Goal: Check status: Check status

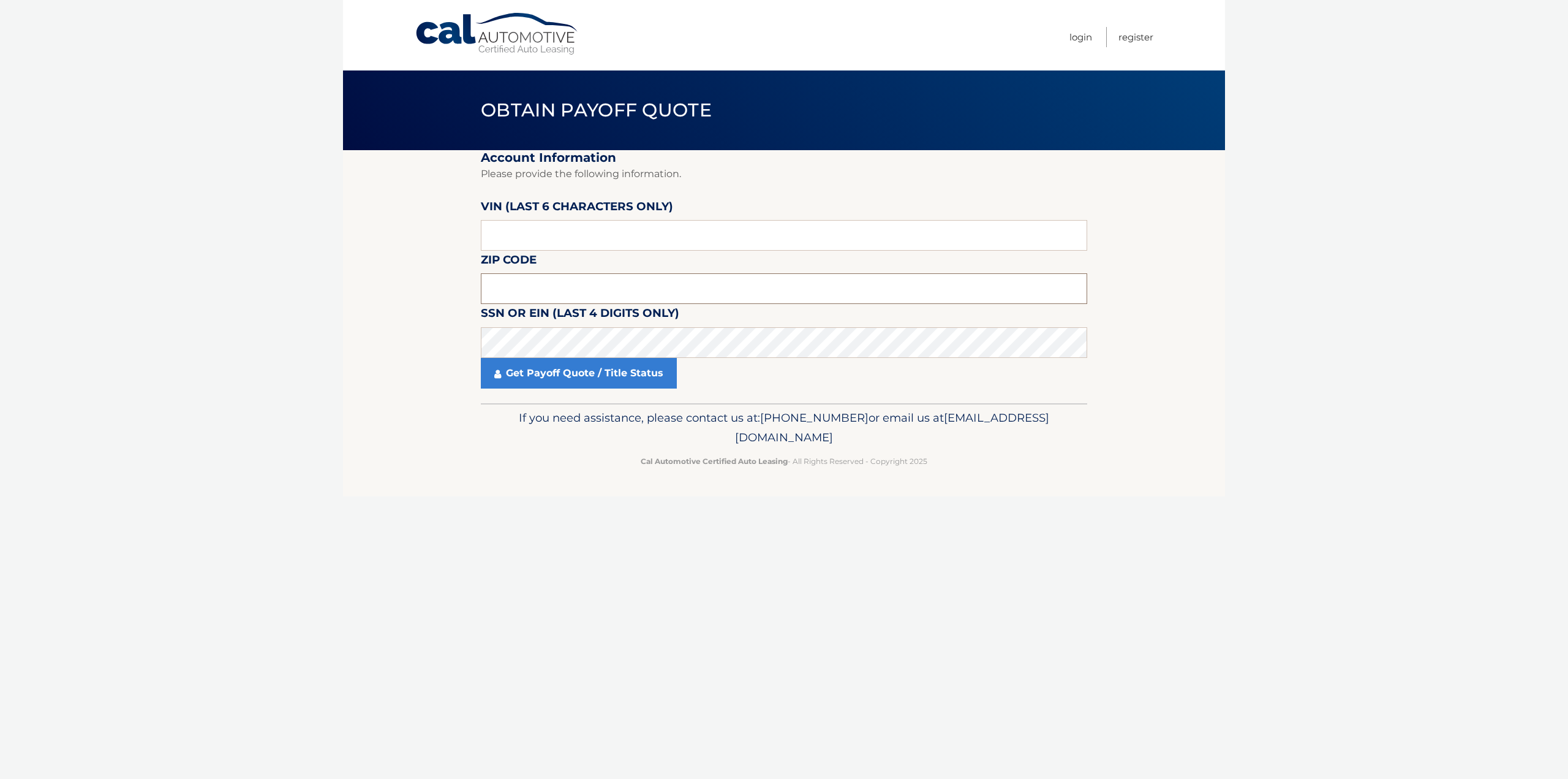
click at [547, 290] on input "text" at bounding box center [784, 288] width 606 height 30
type input "07083"
click at [569, 233] on input "text" at bounding box center [784, 234] width 606 height 30
type input "656376"
click at [612, 365] on link "Get Payoff Quote / Title Status" at bounding box center [579, 373] width 196 height 30
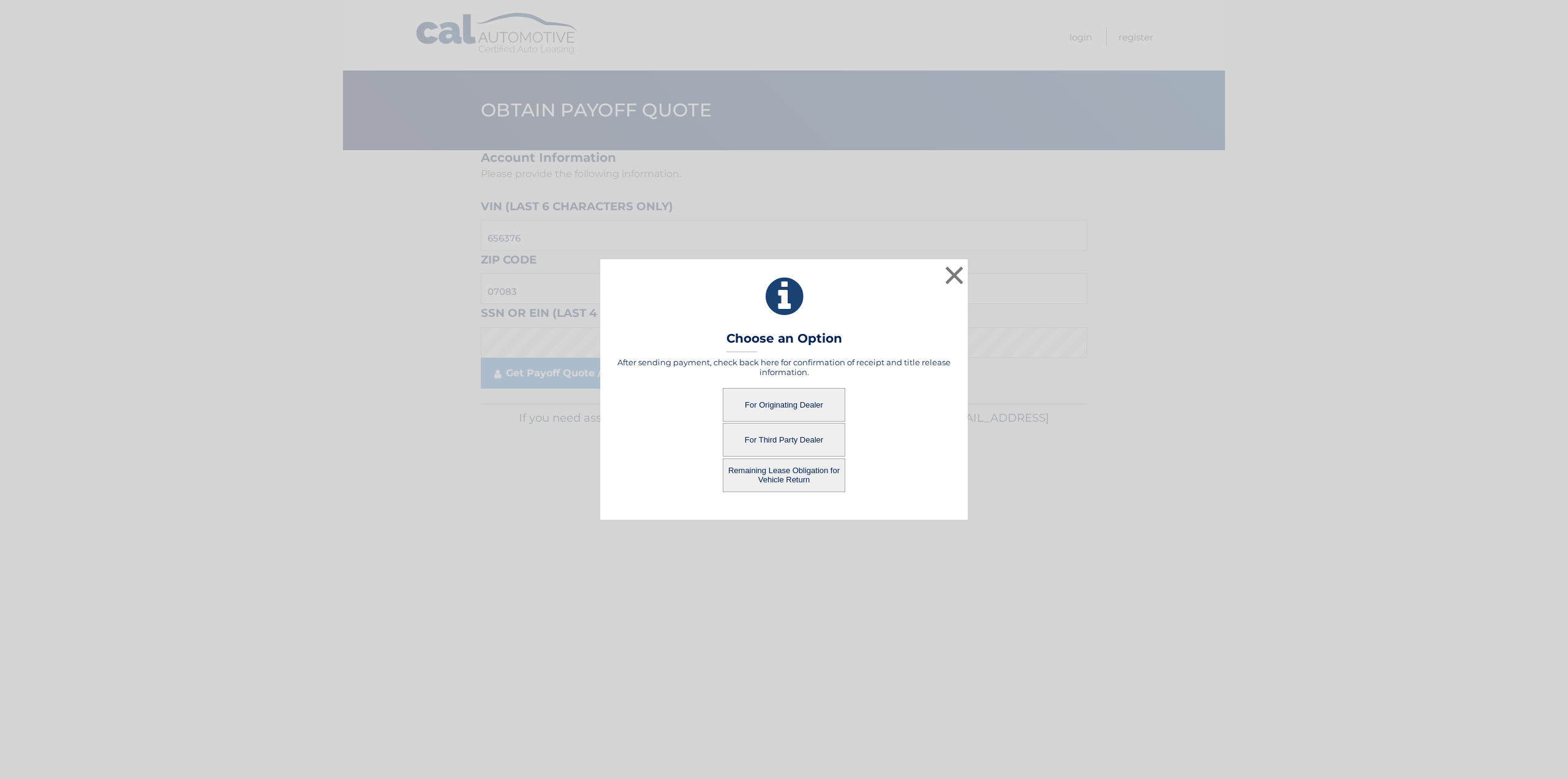
click at [835, 404] on button "For Originating Dealer" at bounding box center [784, 404] width 123 height 33
click at [811, 400] on button "For Originating Dealer" at bounding box center [784, 404] width 123 height 33
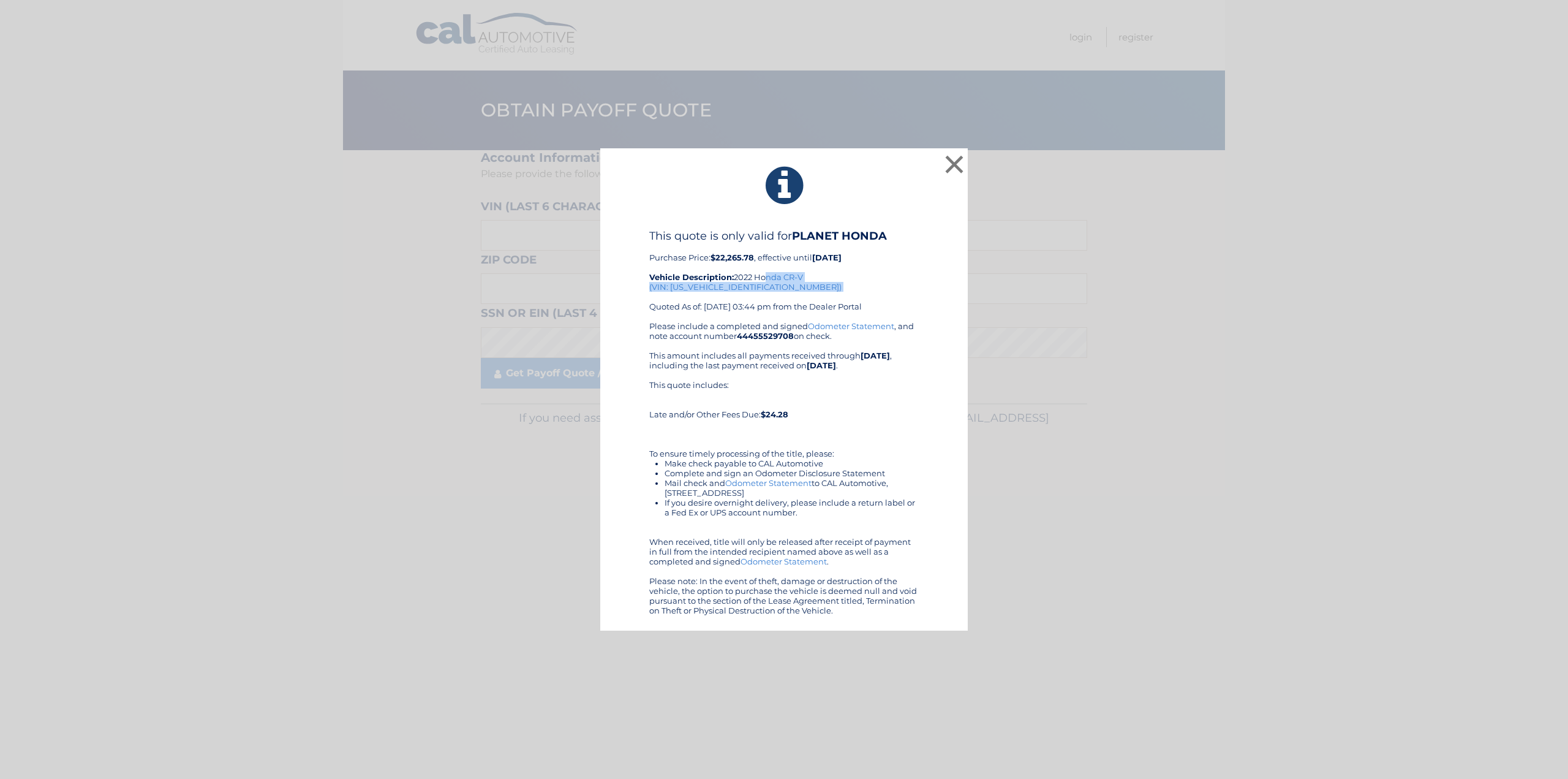
drag, startPoint x: 763, startPoint y: 282, endPoint x: 747, endPoint y: 296, distance: 21.3
click at [747, 296] on div "This quote is only valid for PLANET HONDA Purchase Price: $22,265.78 , effectiv…" at bounding box center [784, 276] width 270 height 92
click at [795, 301] on div "This quote is only valid for PLANET HONDA Purchase Price: $22,265.78 , effectiv…" at bounding box center [784, 276] width 270 height 92
drag, startPoint x: 763, startPoint y: 286, endPoint x: 672, endPoint y: 286, distance: 91.0
click at [672, 286] on div "This quote is only valid for PLANET HONDA Purchase Price: $22,265.78 , effectiv…" at bounding box center [784, 276] width 270 height 92
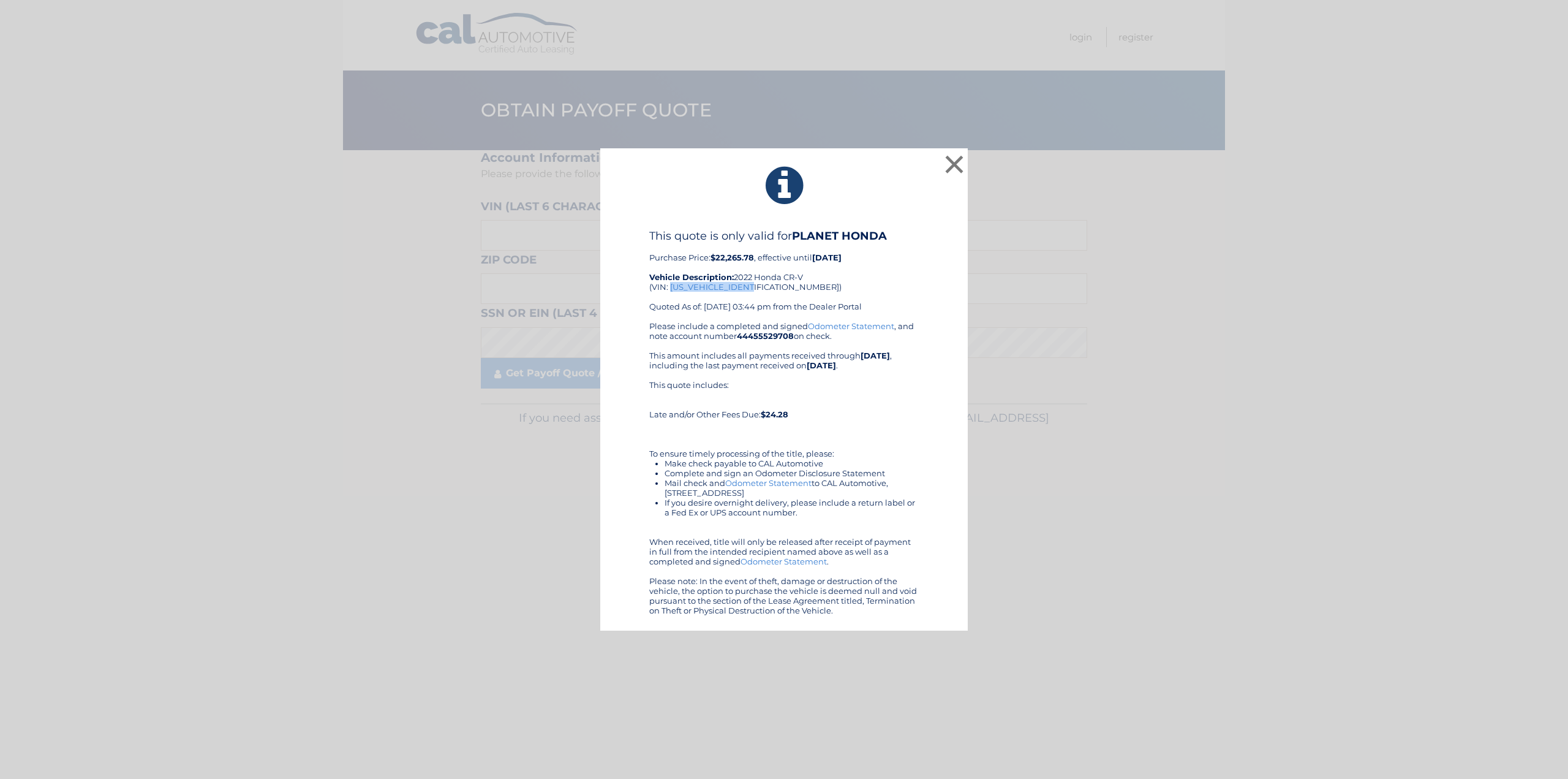
copy div "2HKRW2H58NH656376"
